Goal: Information Seeking & Learning: Learn about a topic

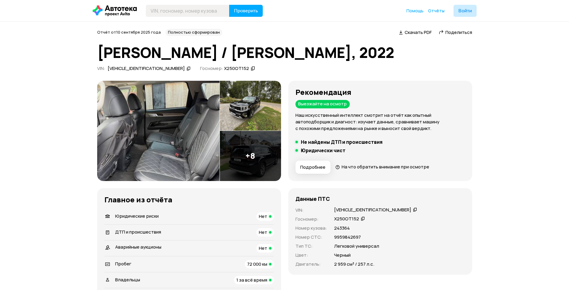
click at [191, 134] on img at bounding box center [158, 131] width 122 height 100
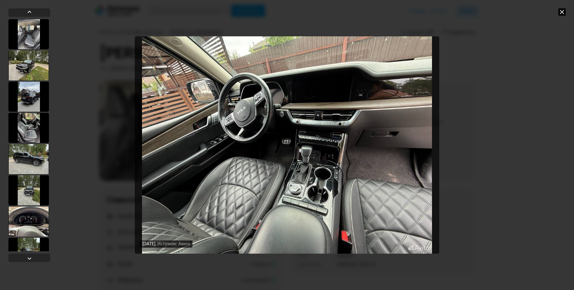
click at [564, 12] on icon at bounding box center [561, 11] width 7 height 7
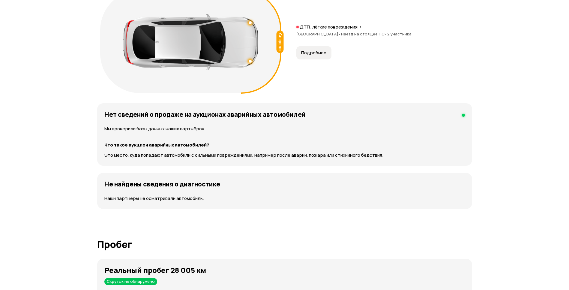
scroll to position [696, 0]
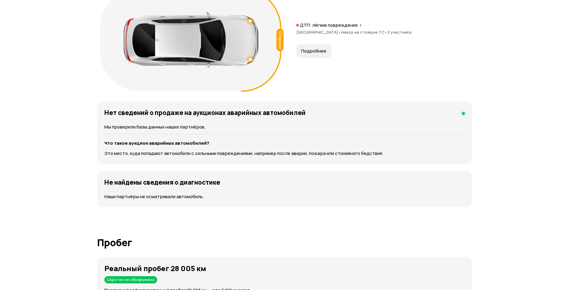
click at [318, 47] on button "Подробнее" at bounding box center [313, 50] width 35 height 13
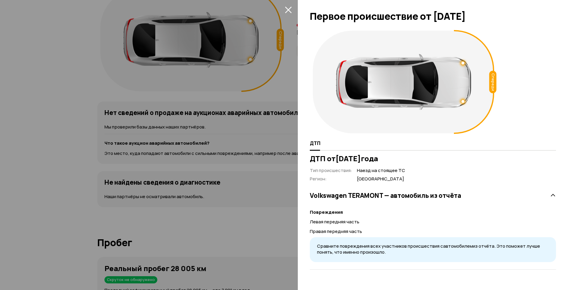
click at [286, 8] on icon "закрыть" at bounding box center [288, 10] width 7 height 7
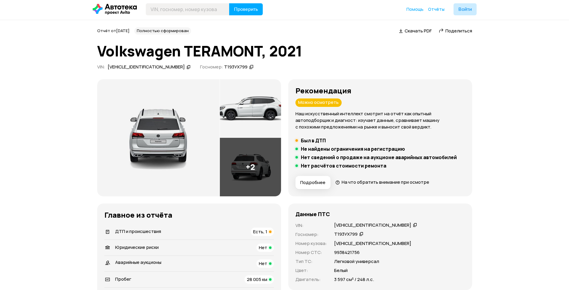
scroll to position [0, 0]
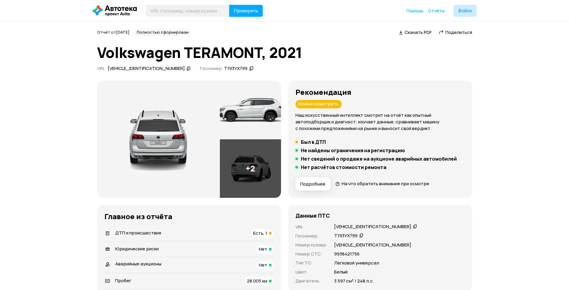
click at [159, 68] on div "[VEHICLE_IDENTIFICATION_NUMBER]" at bounding box center [149, 68] width 85 height 6
